Goal: Navigation & Orientation: Find specific page/section

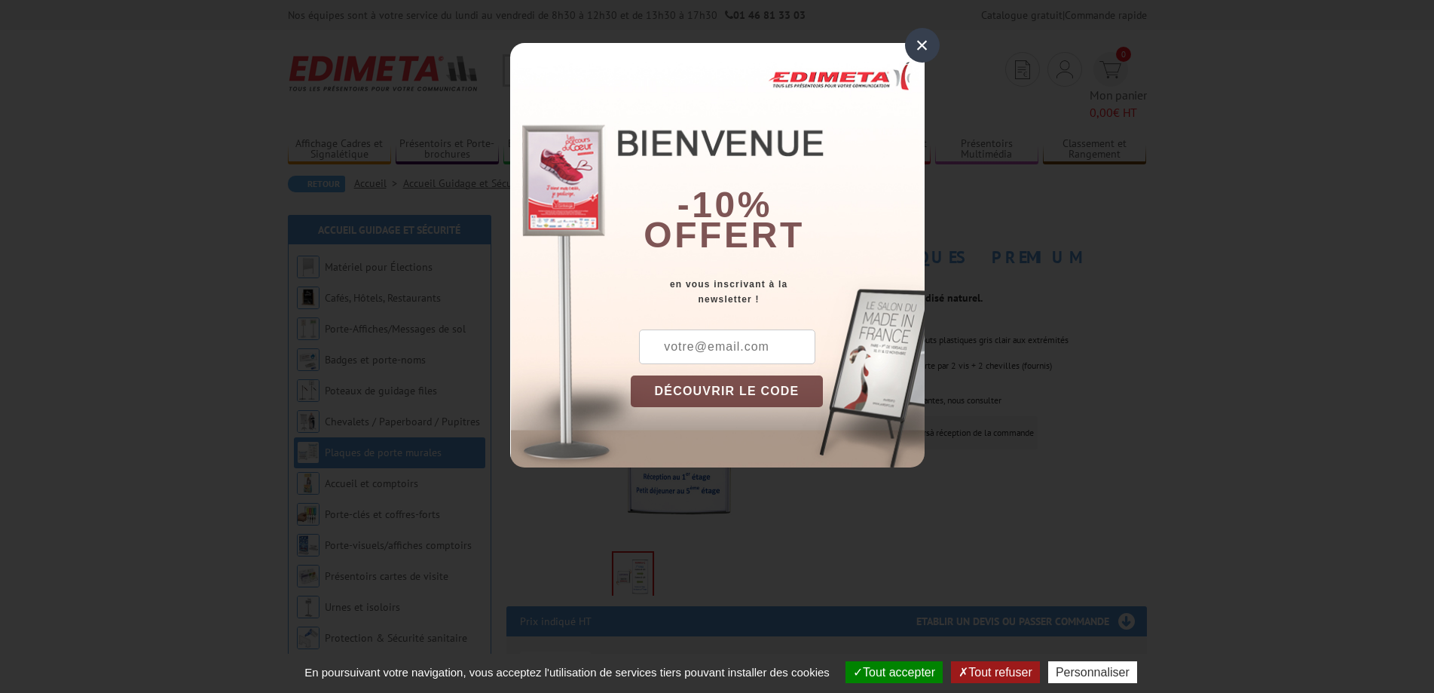
click at [925, 44] on div "×" at bounding box center [922, 45] width 35 height 35
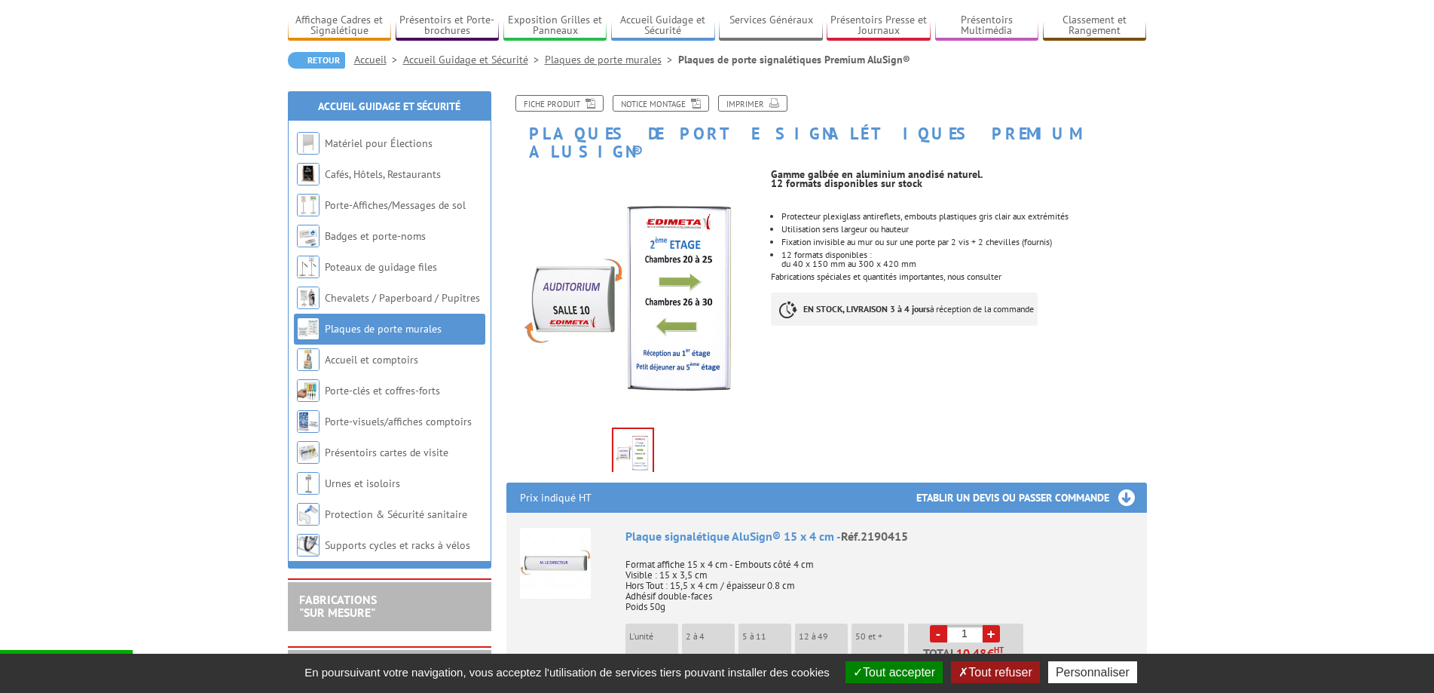
scroll to position [151, 0]
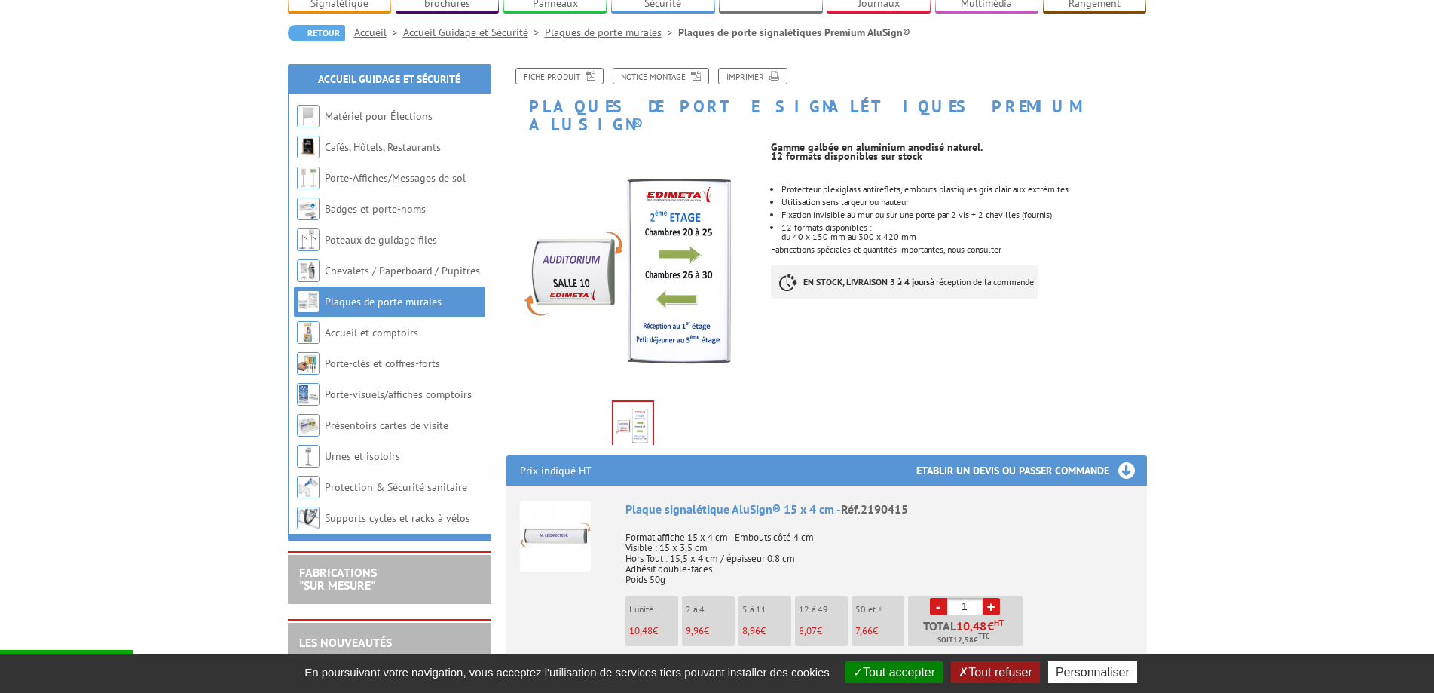
click at [387, 295] on link "Plaques de porte murales" at bounding box center [383, 302] width 117 height 14
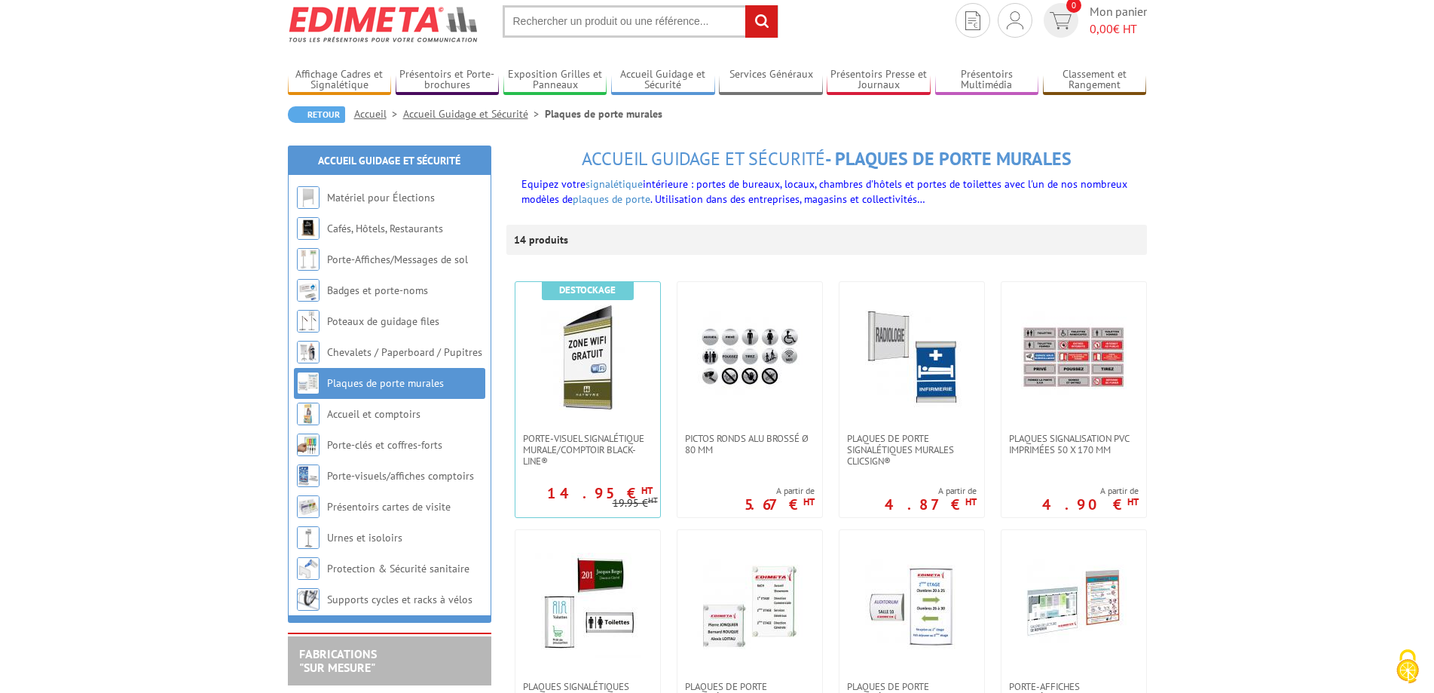
scroll to position [75, 0]
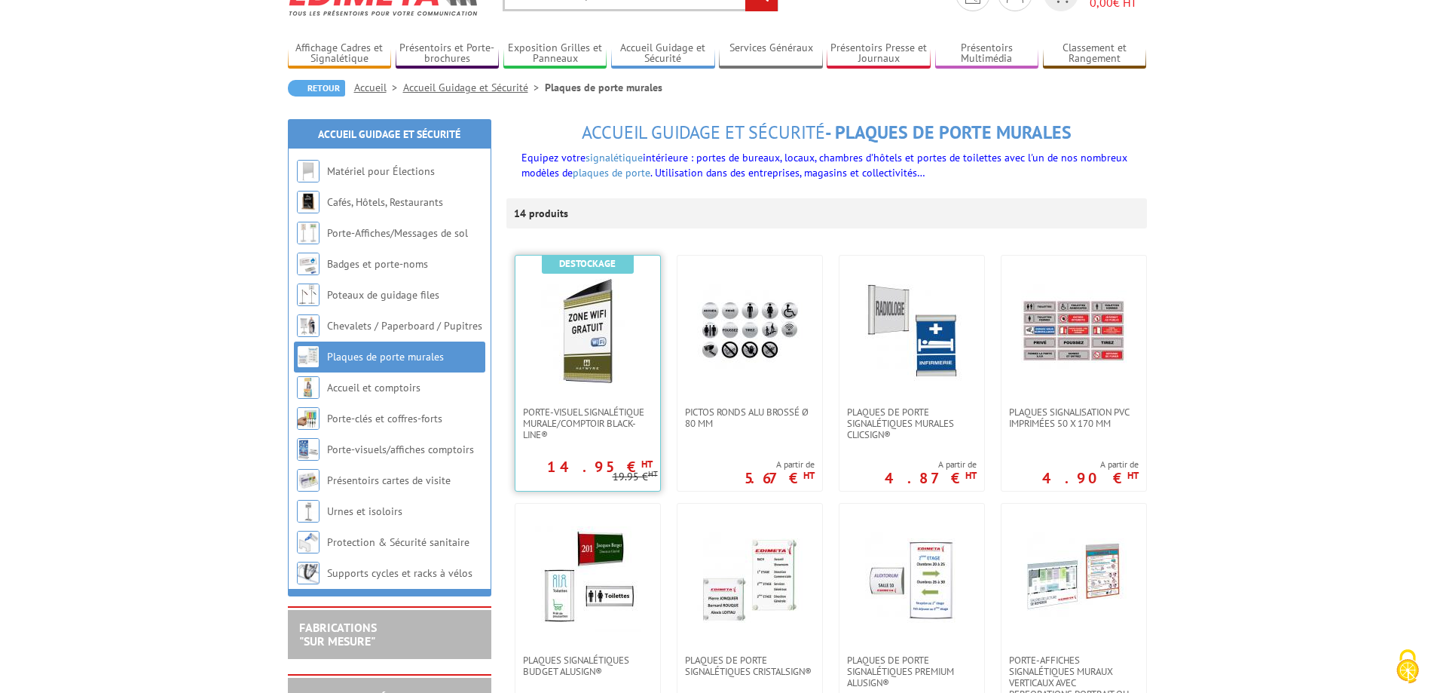
click at [599, 351] on img at bounding box center [588, 331] width 106 height 106
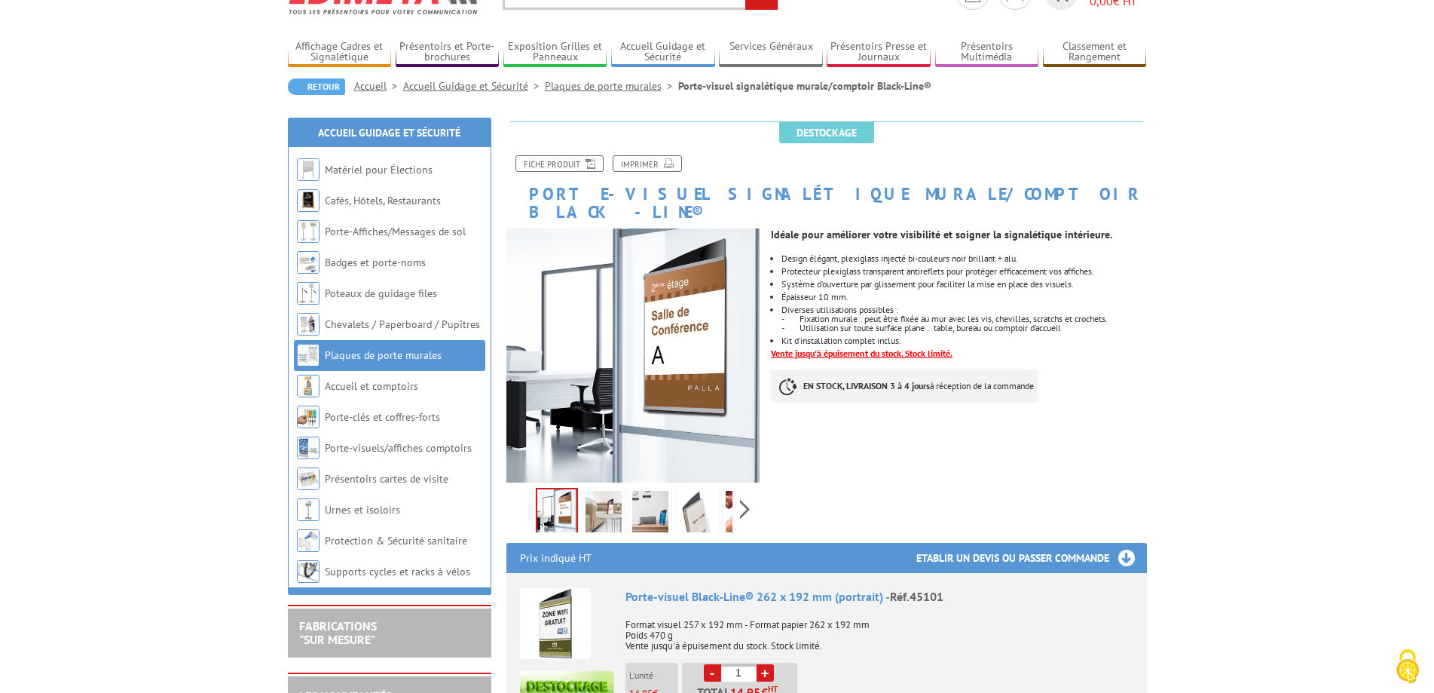
scroll to position [75, 0]
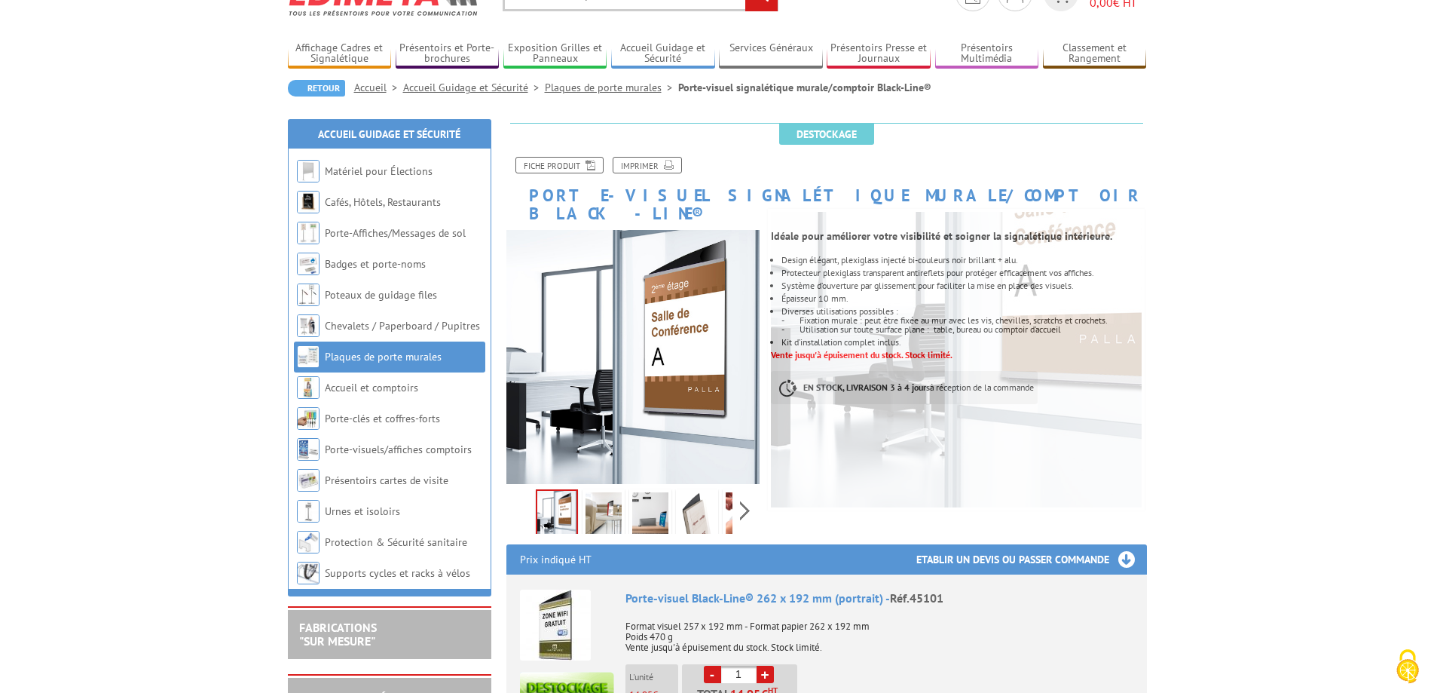
click at [411, 360] on link "Plaques de porte murales" at bounding box center [383, 357] width 117 height 14
